Goal: Task Accomplishment & Management: Use online tool/utility

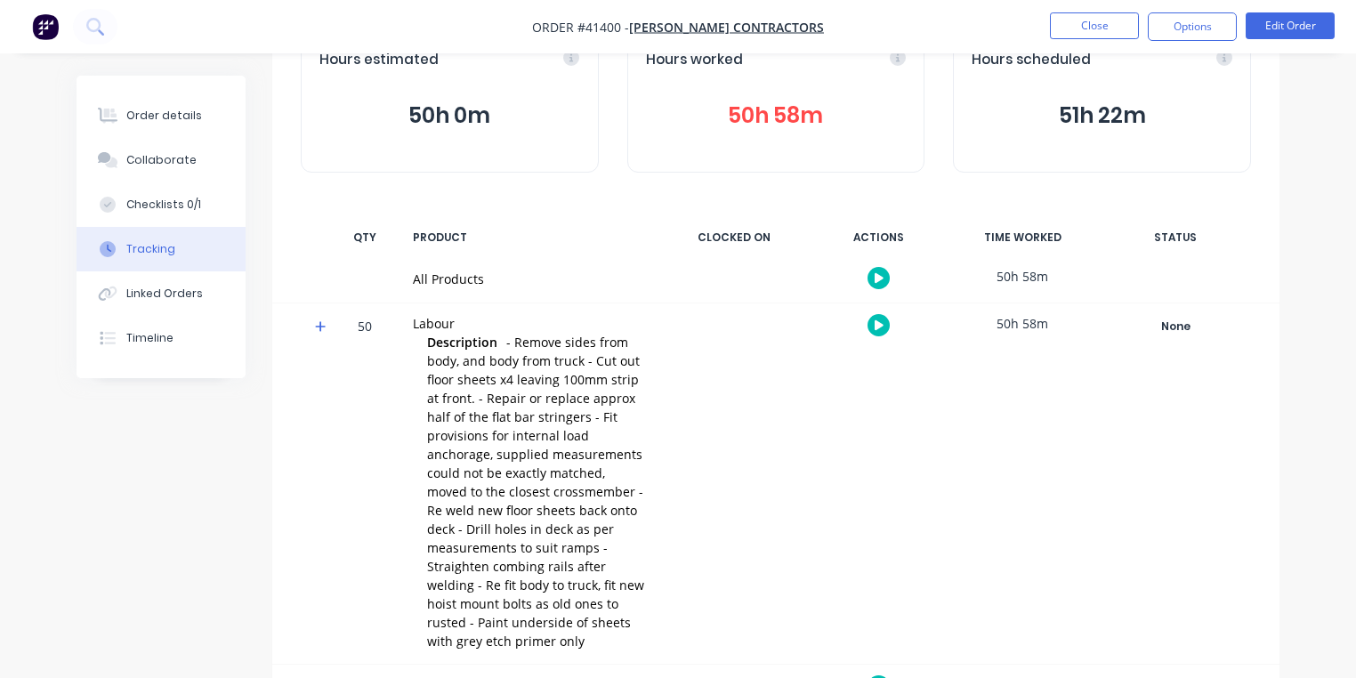
scroll to position [121, 0]
click at [40, 30] on img "button" at bounding box center [45, 26] width 27 height 27
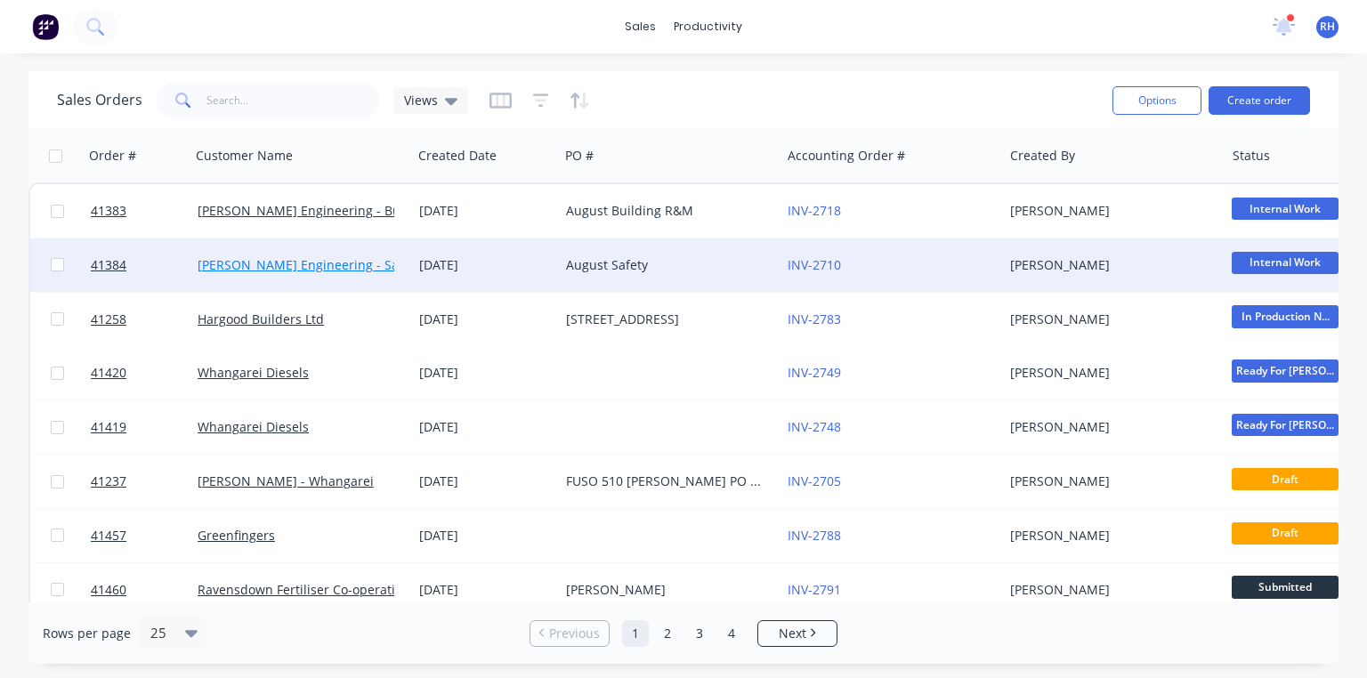
click at [338, 270] on link "[PERSON_NAME] Engineering - Safety" at bounding box center [309, 264] width 223 height 17
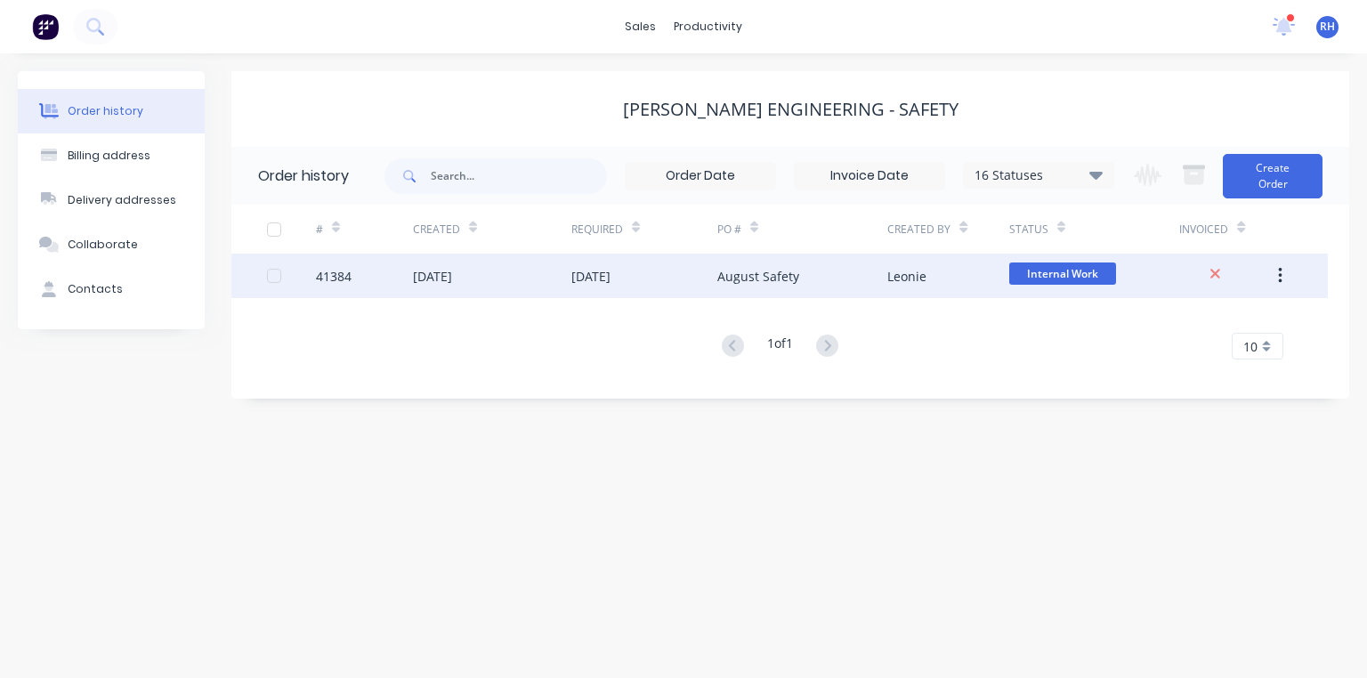
click at [572, 281] on div "[DATE]" at bounding box center [590, 276] width 39 height 19
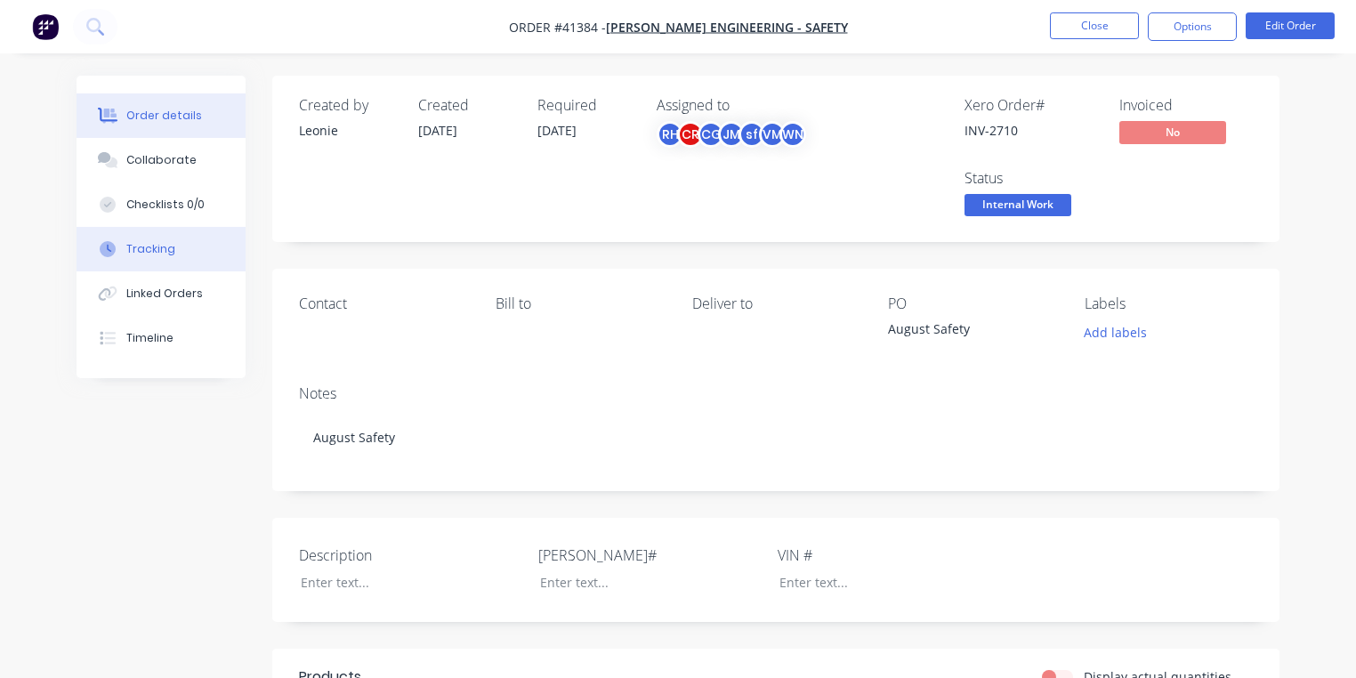
click at [188, 254] on button "Tracking" at bounding box center [161, 249] width 169 height 44
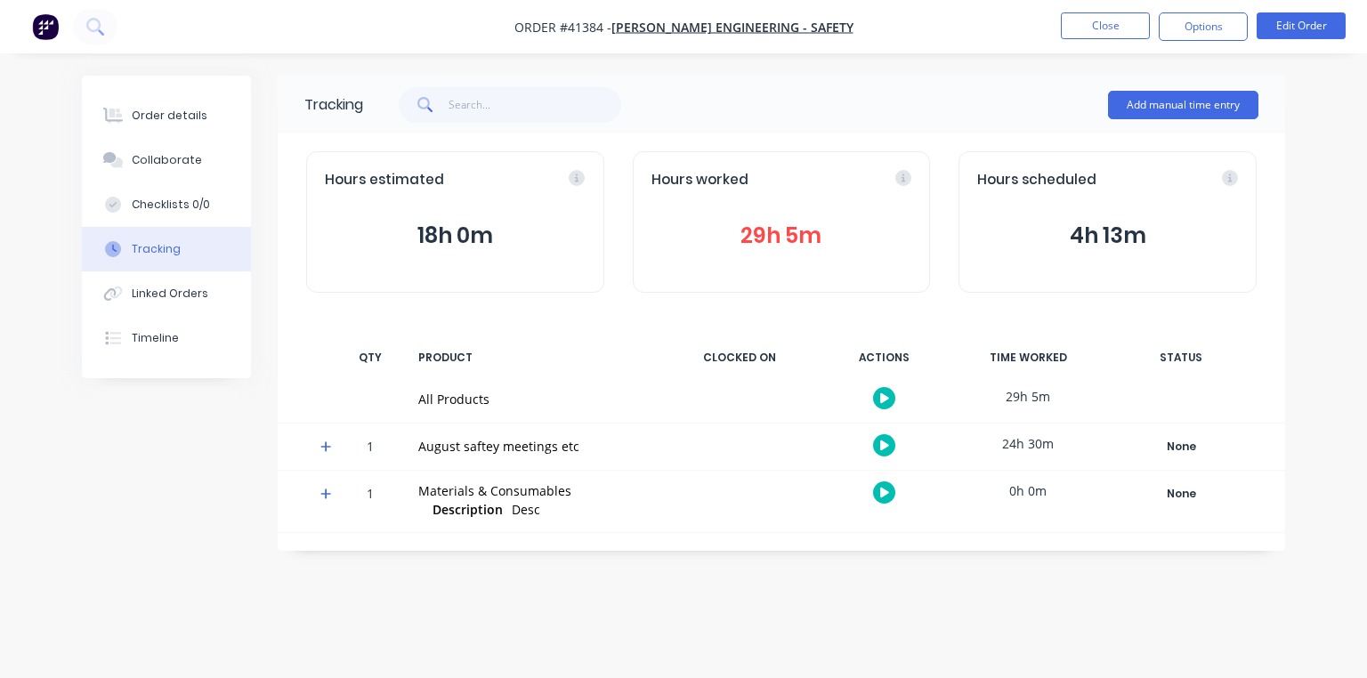
click at [324, 446] on icon at bounding box center [325, 446] width 11 height 11
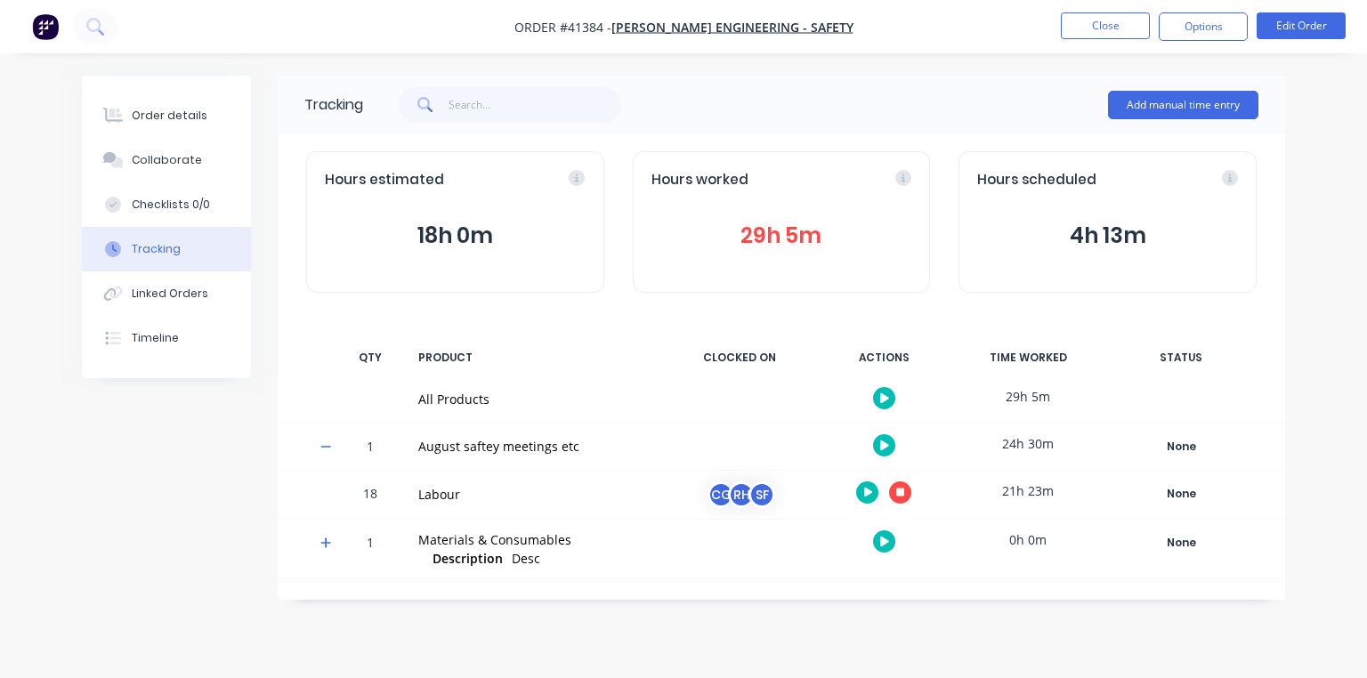
click at [900, 492] on icon "button" at bounding box center [900, 492] width 9 height 9
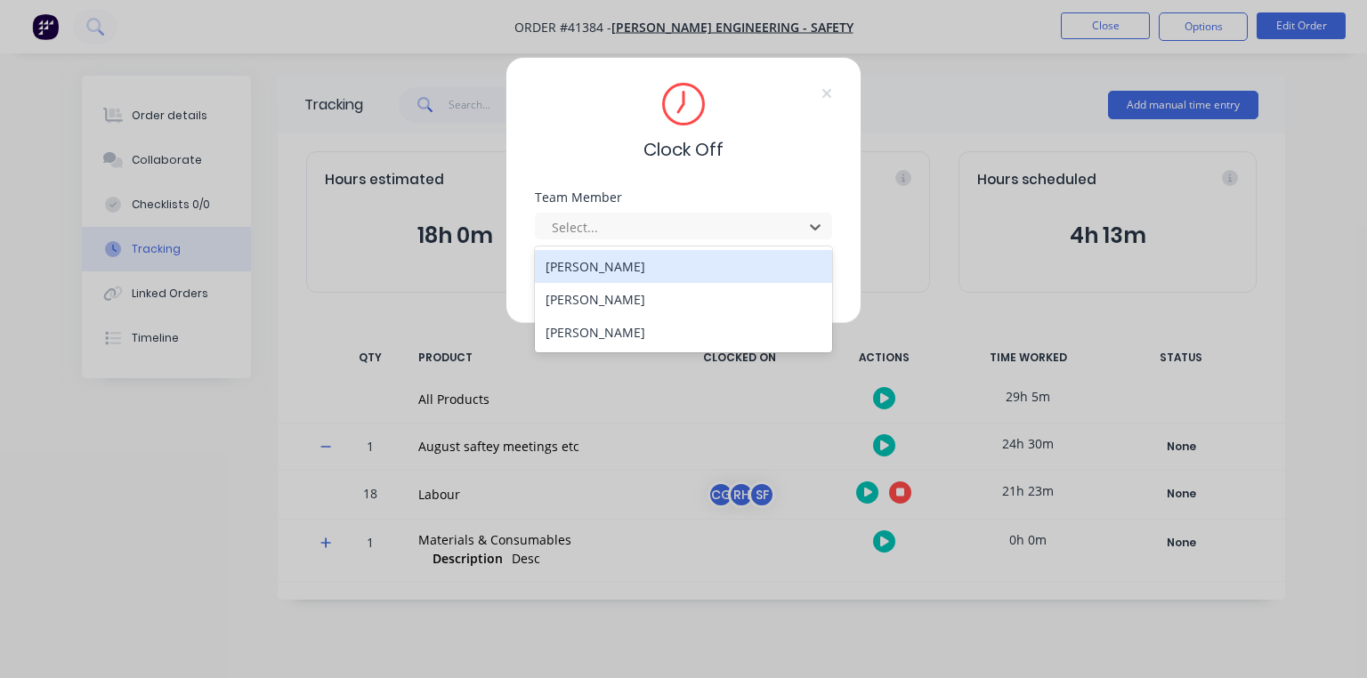
click at [602, 304] on div "[PERSON_NAME]" at bounding box center [683, 299] width 297 height 33
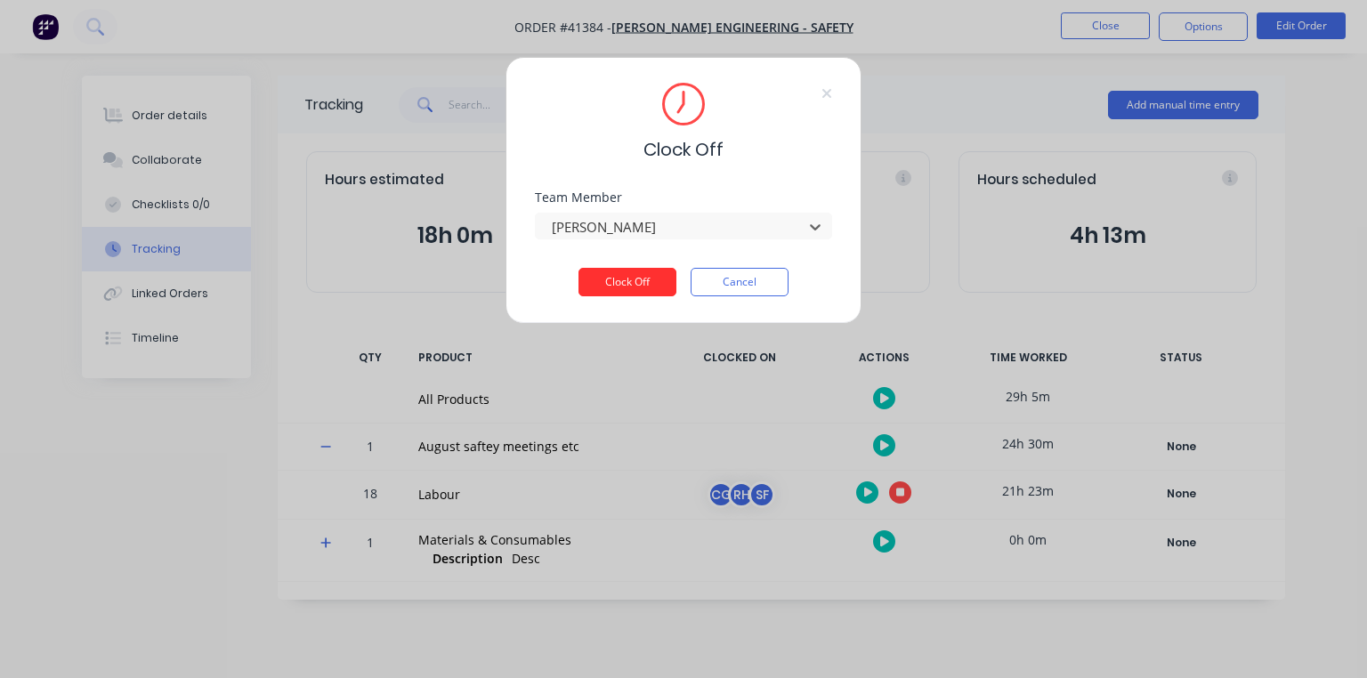
click at [627, 281] on button "Clock Off" at bounding box center [627, 282] width 98 height 28
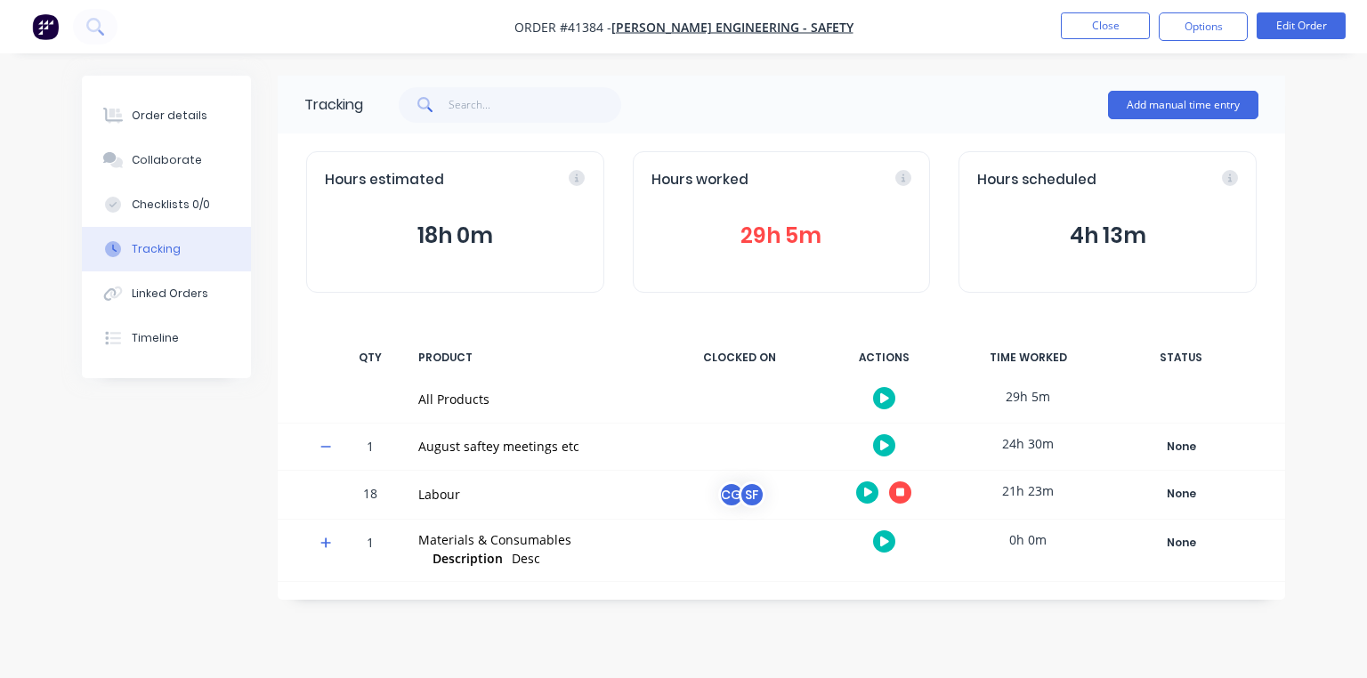
click at [49, 32] on img "button" at bounding box center [45, 26] width 27 height 27
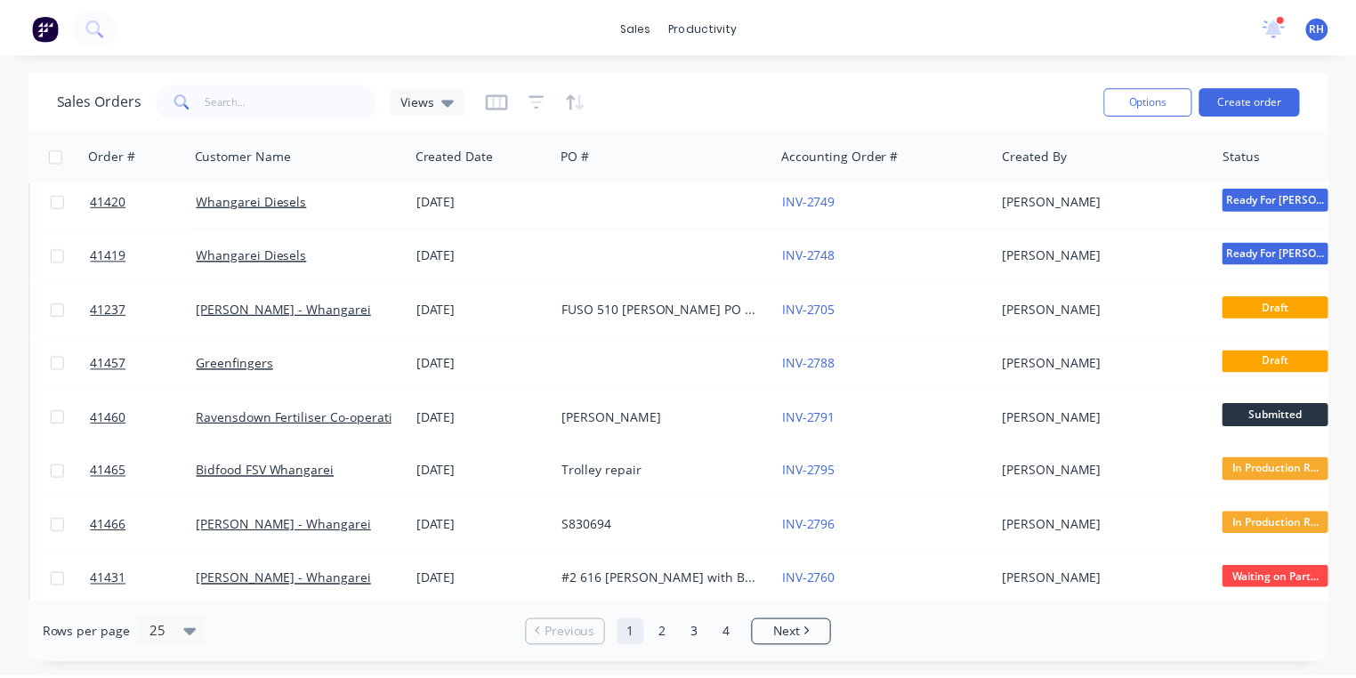
scroll to position [174, 0]
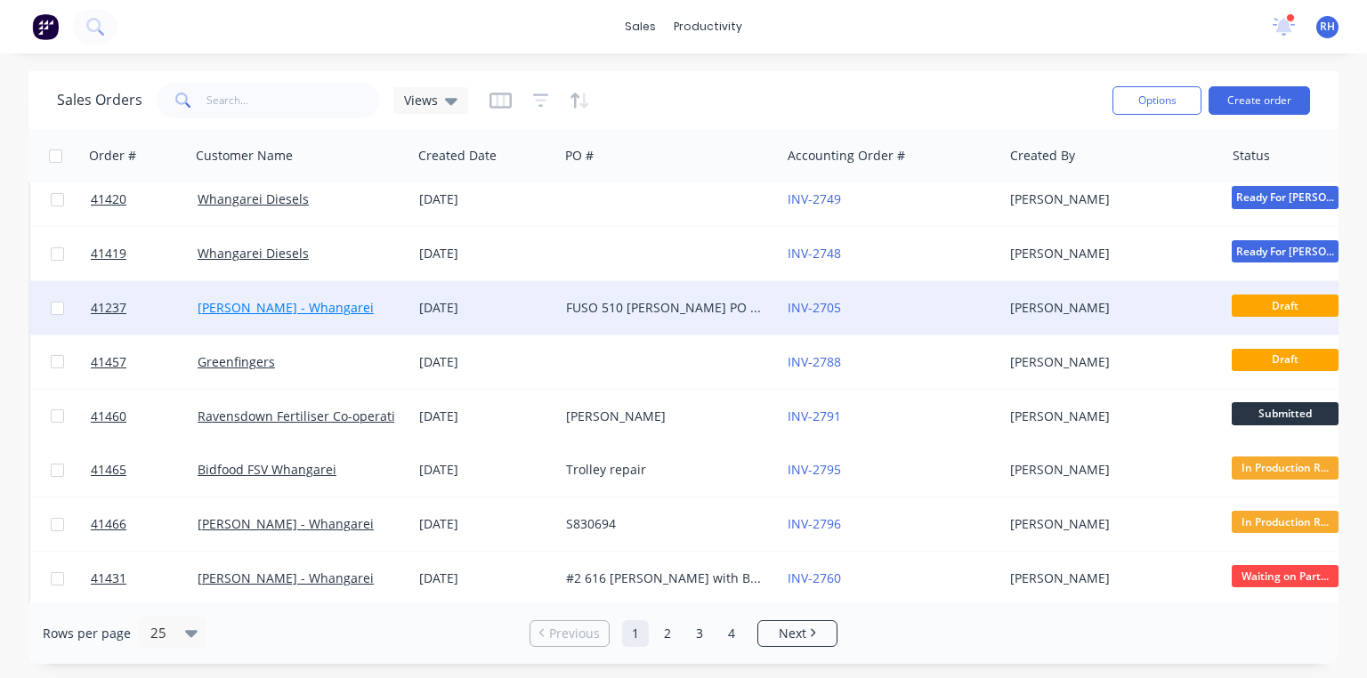
click at [318, 311] on link "[PERSON_NAME] - Whangarei" at bounding box center [286, 307] width 176 height 17
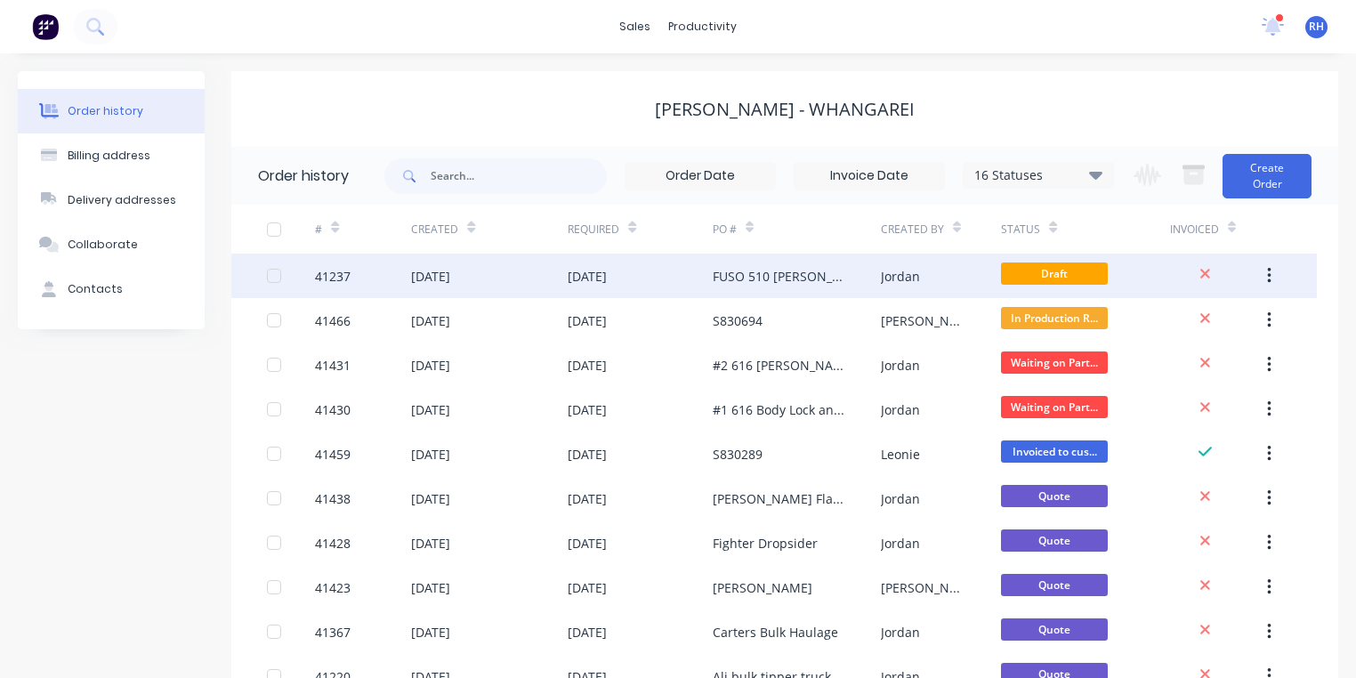
click at [751, 288] on div "FUSO 510 [PERSON_NAME] PO 825751" at bounding box center [797, 276] width 168 height 44
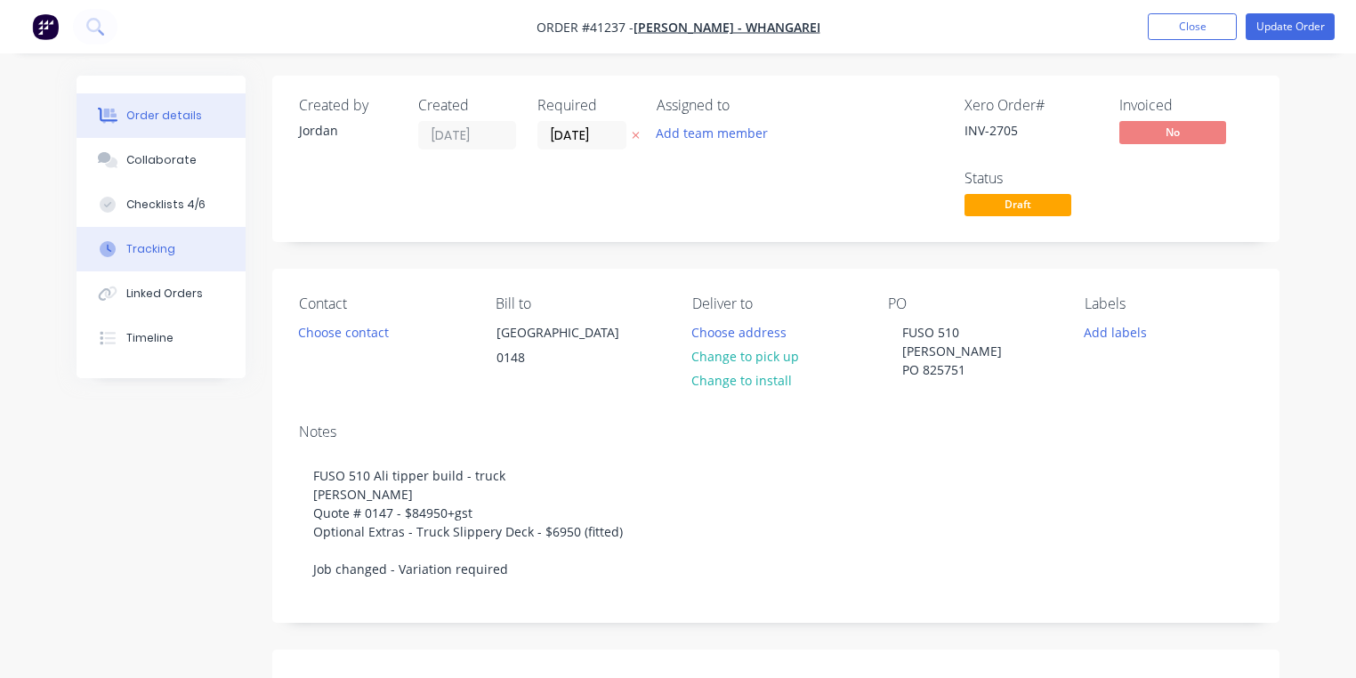
click at [172, 239] on button "Tracking" at bounding box center [161, 249] width 169 height 44
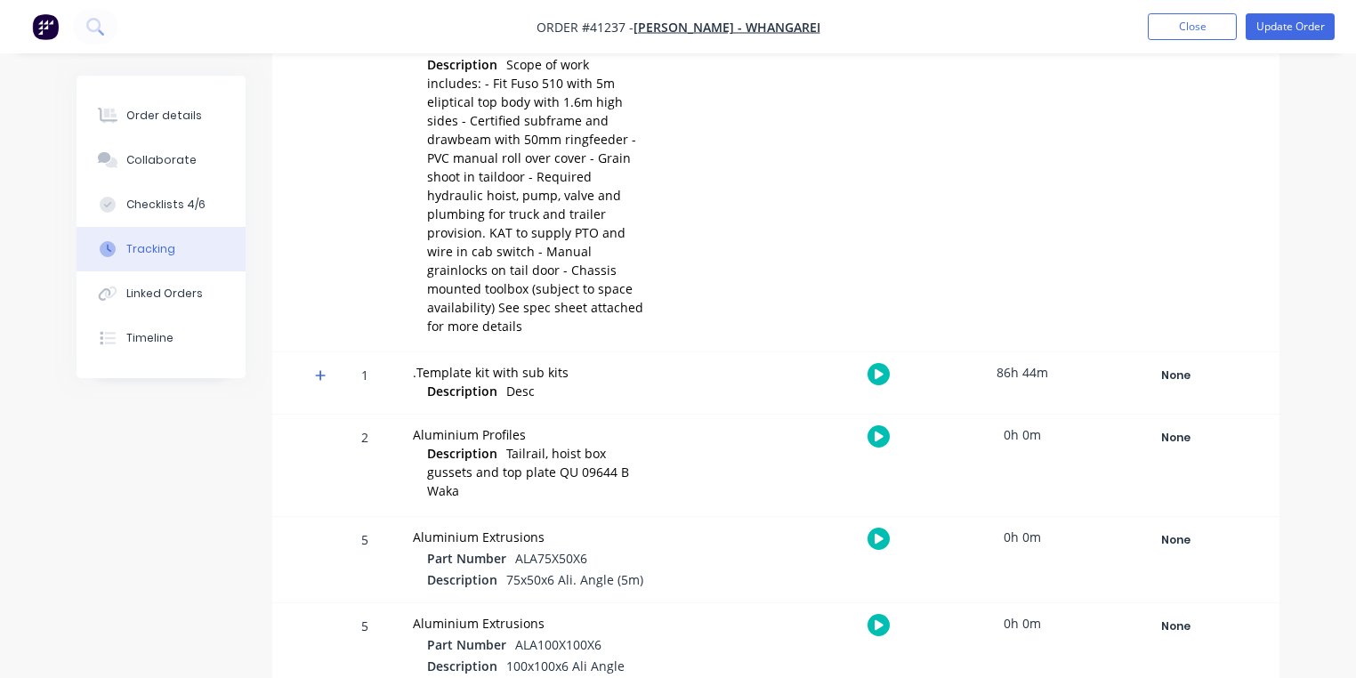
scroll to position [419, 0]
click at [319, 367] on icon at bounding box center [321, 373] width 12 height 12
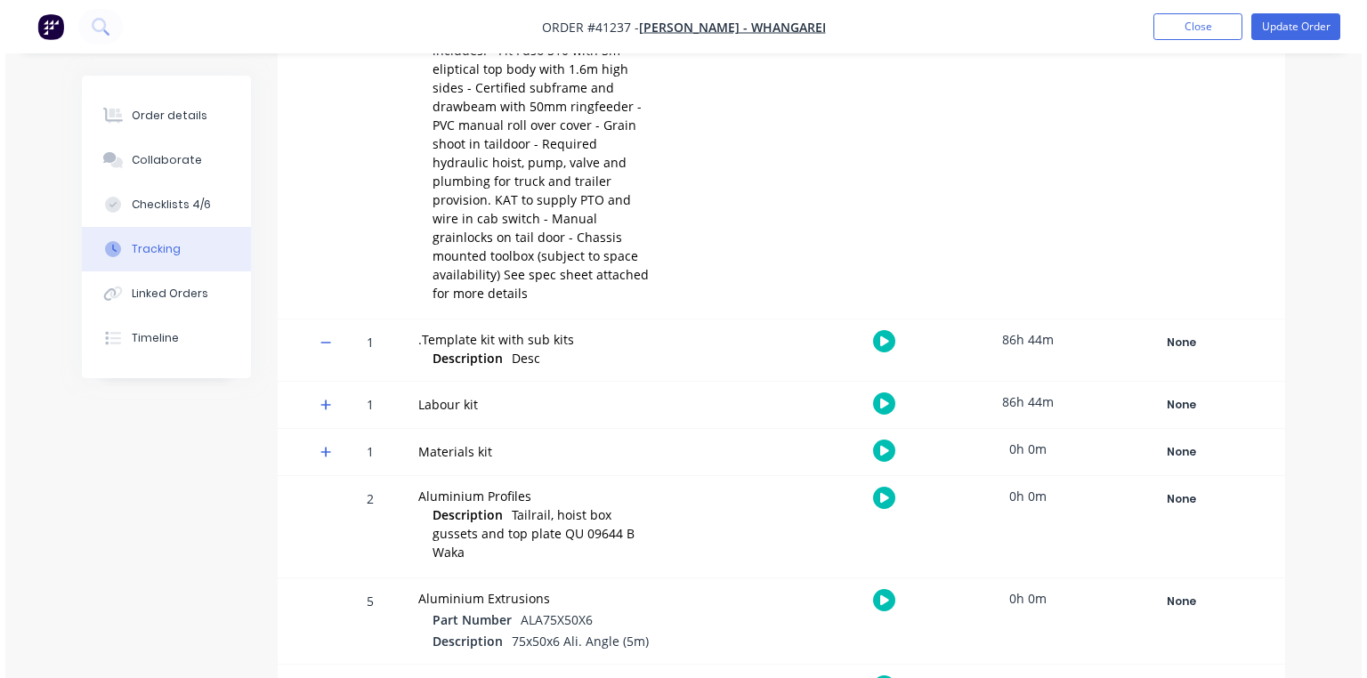
scroll to position [475, 0]
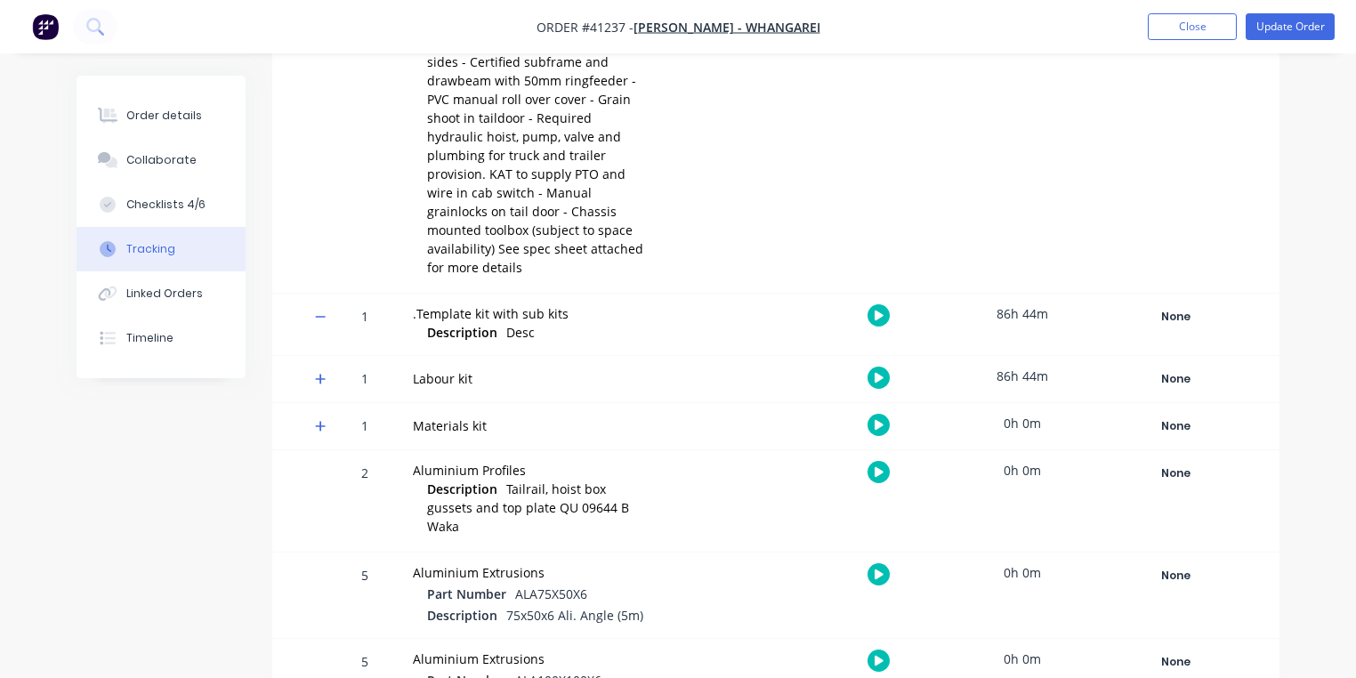
click at [320, 374] on icon at bounding box center [320, 379] width 11 height 11
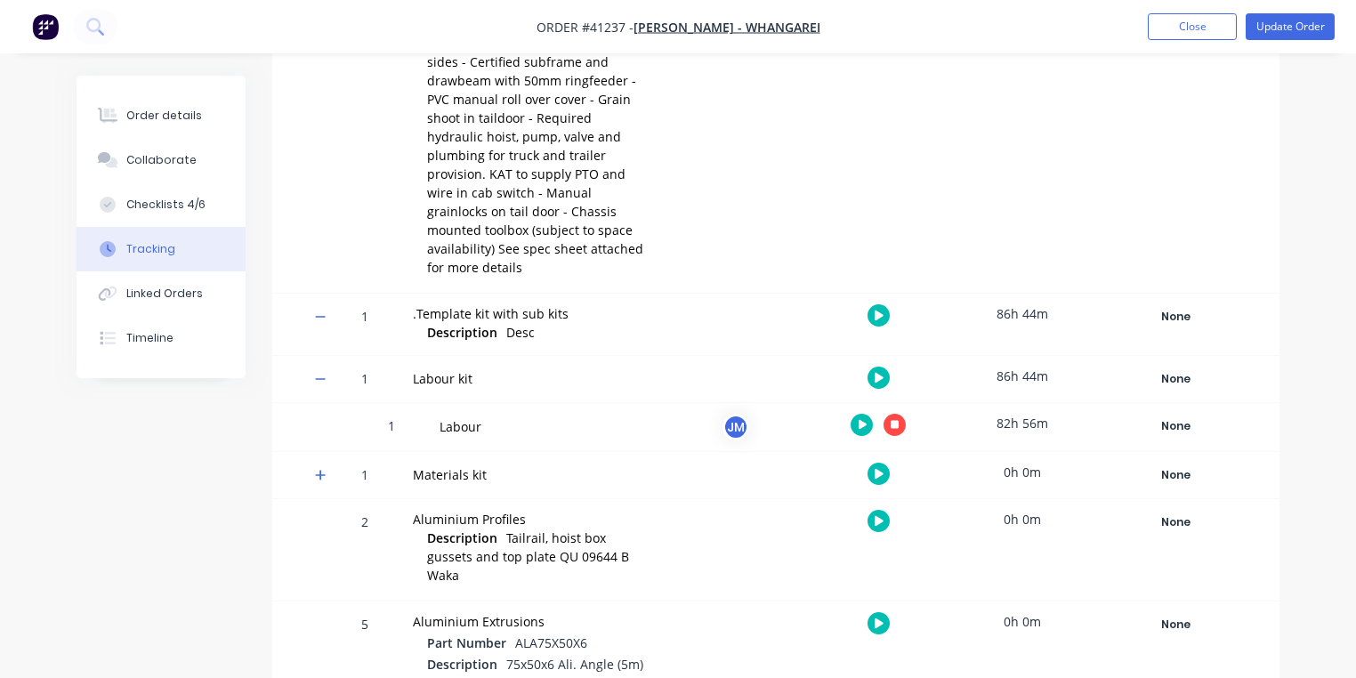
click at [861, 420] on icon "button" at bounding box center [863, 425] width 9 height 10
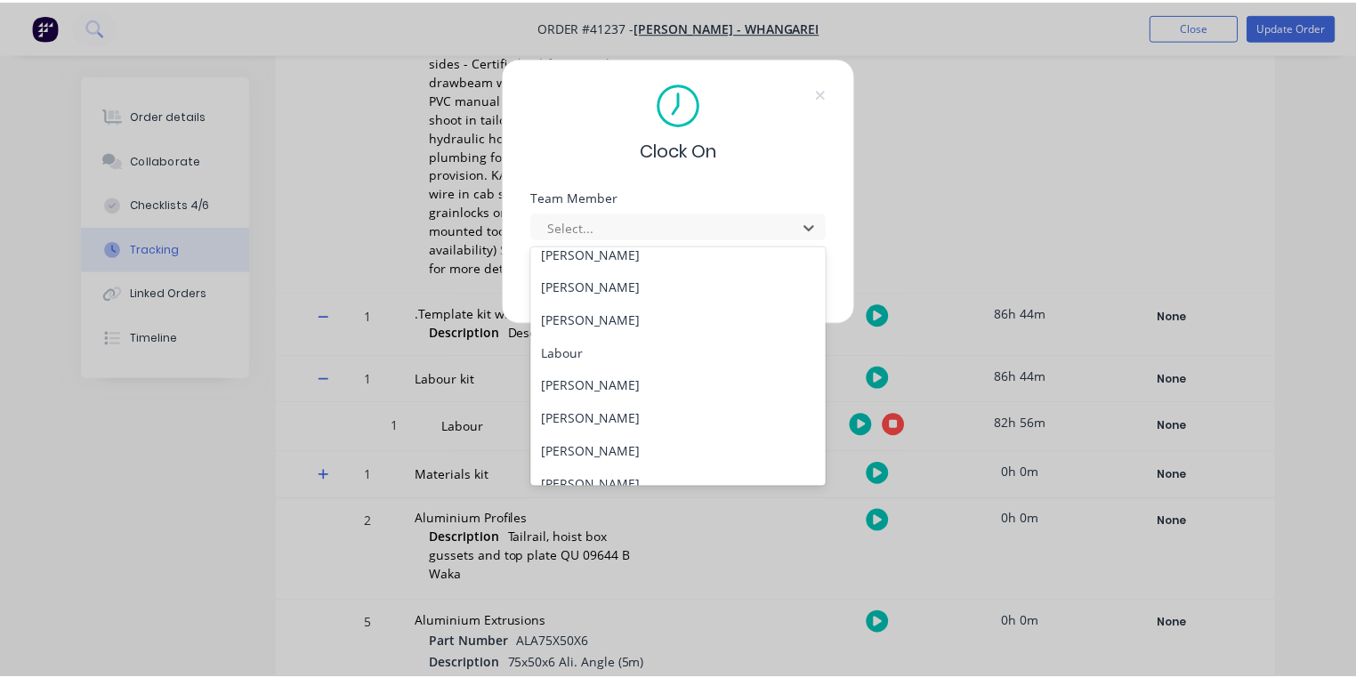
scroll to position [194, 0]
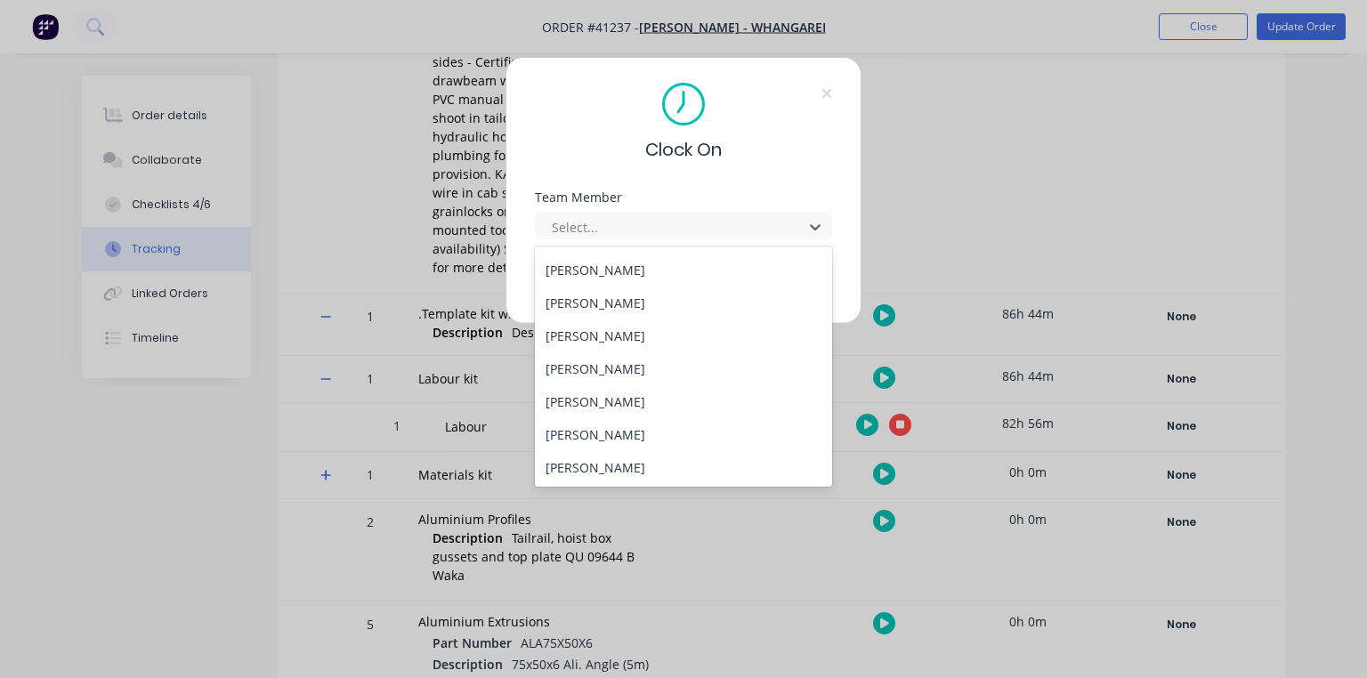
click at [625, 333] on div "[PERSON_NAME]" at bounding box center [683, 335] width 297 height 33
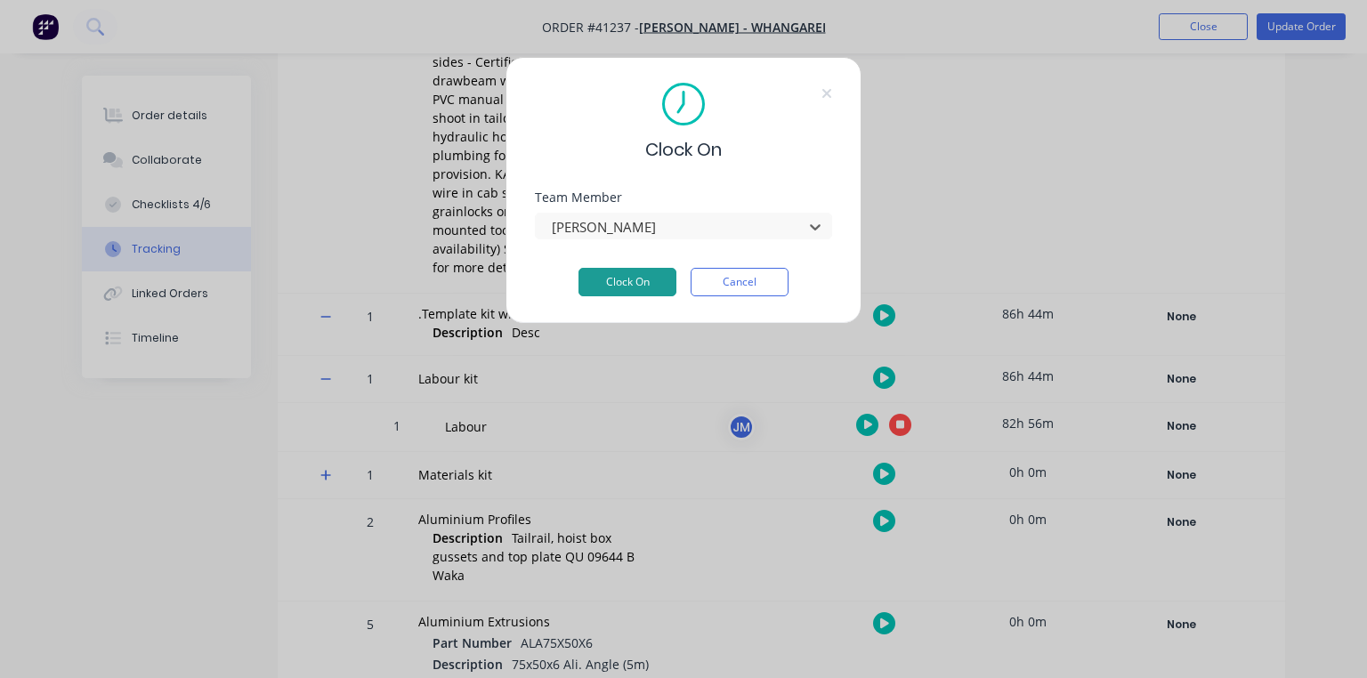
click at [632, 280] on button "Clock On" at bounding box center [627, 282] width 98 height 28
